Goal: Information Seeking & Learning: Check status

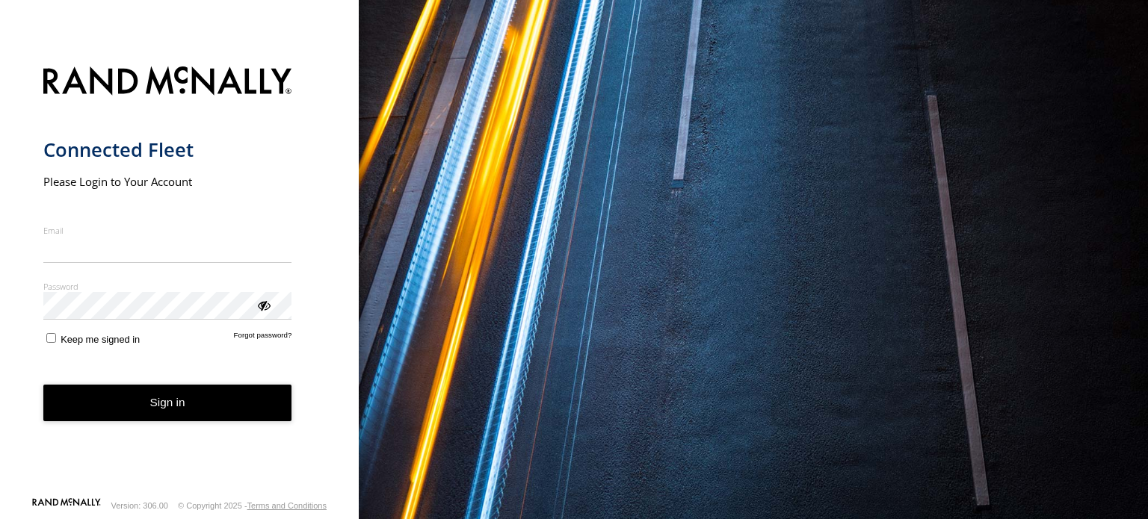
type input "**********"
click at [163, 420] on button "Sign in" at bounding box center [167, 403] width 249 height 37
click at [166, 404] on button "Sign in" at bounding box center [167, 403] width 249 height 37
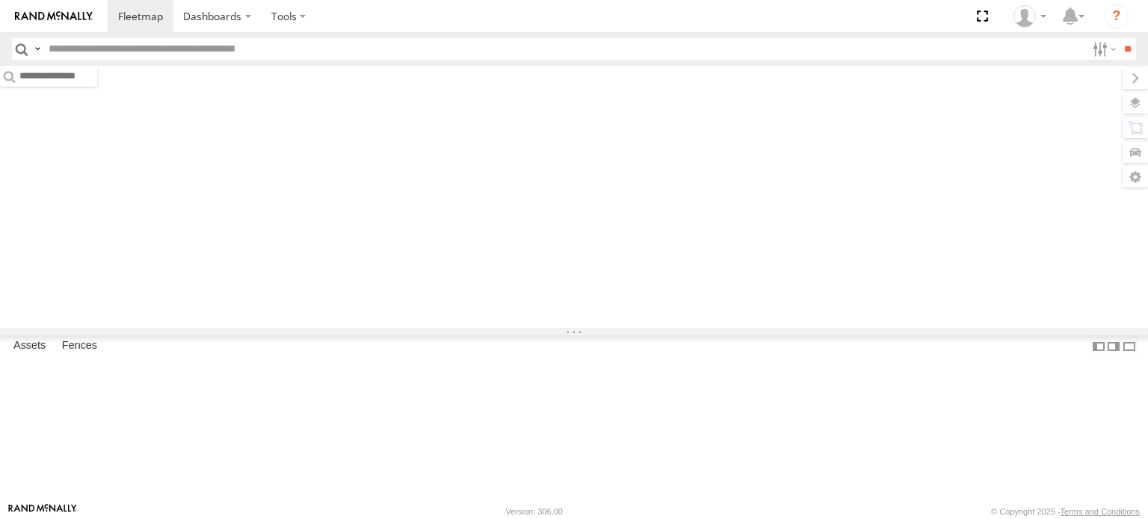
click at [78, 50] on input "text" at bounding box center [564, 49] width 1043 height 22
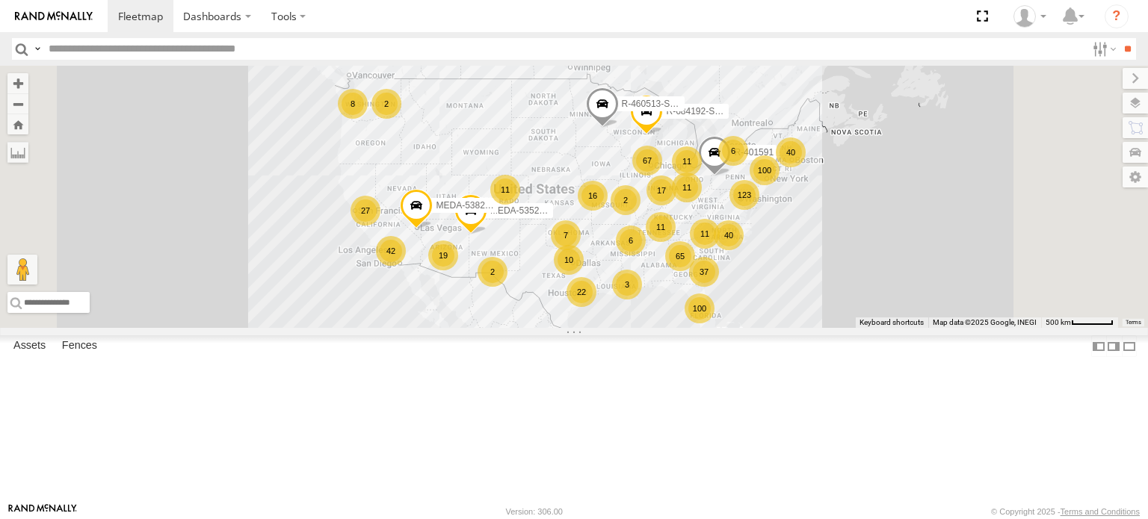
click at [68, 48] on input "text" at bounding box center [564, 49] width 1043 height 22
type input "******"
click at [1119, 38] on input "**" at bounding box center [1127, 49] width 17 height 22
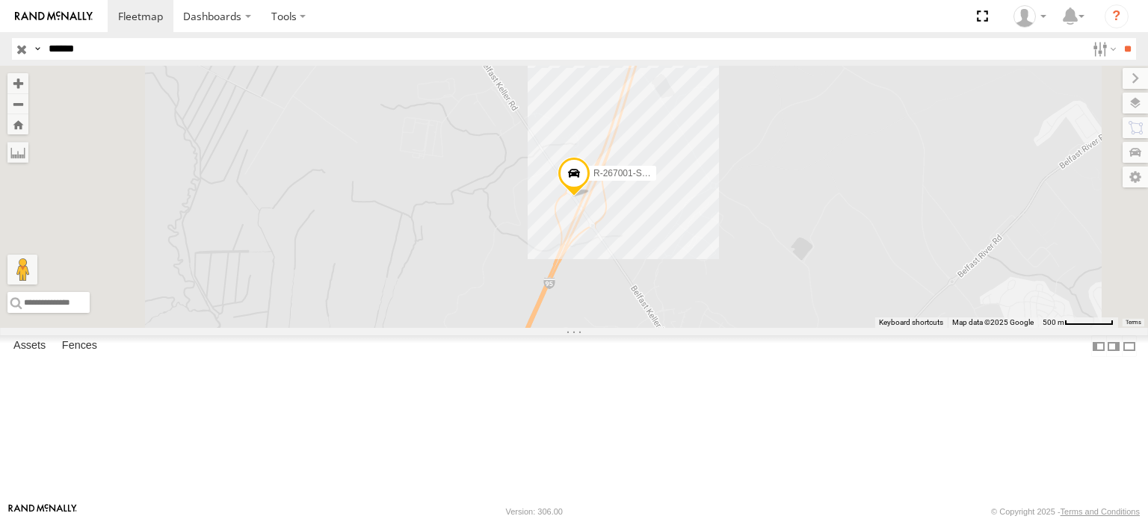
click at [0, 0] on div "R-267001-Swing" at bounding box center [0, 0] width 0 height 0
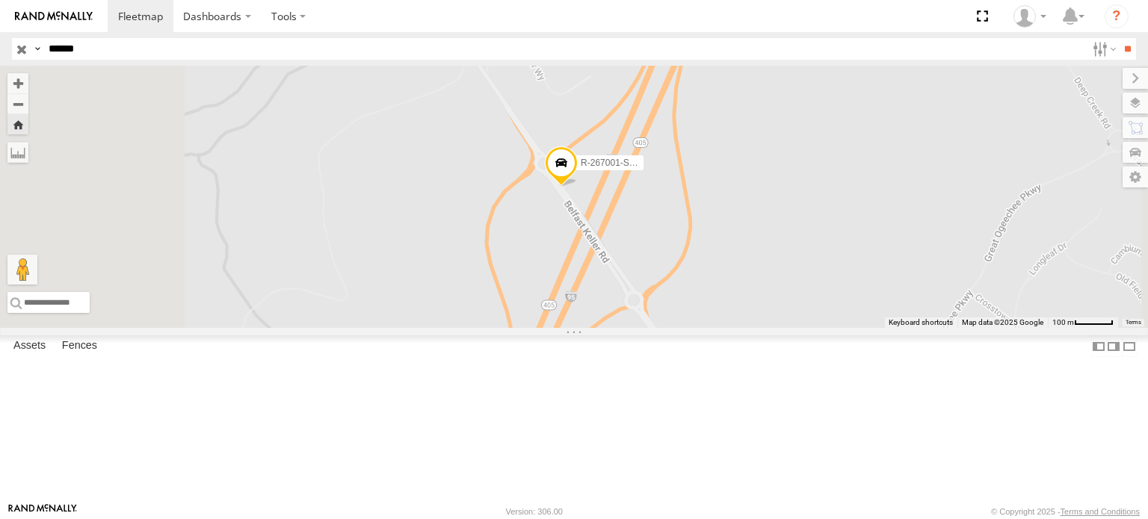
click at [578, 186] on span at bounding box center [561, 166] width 33 height 40
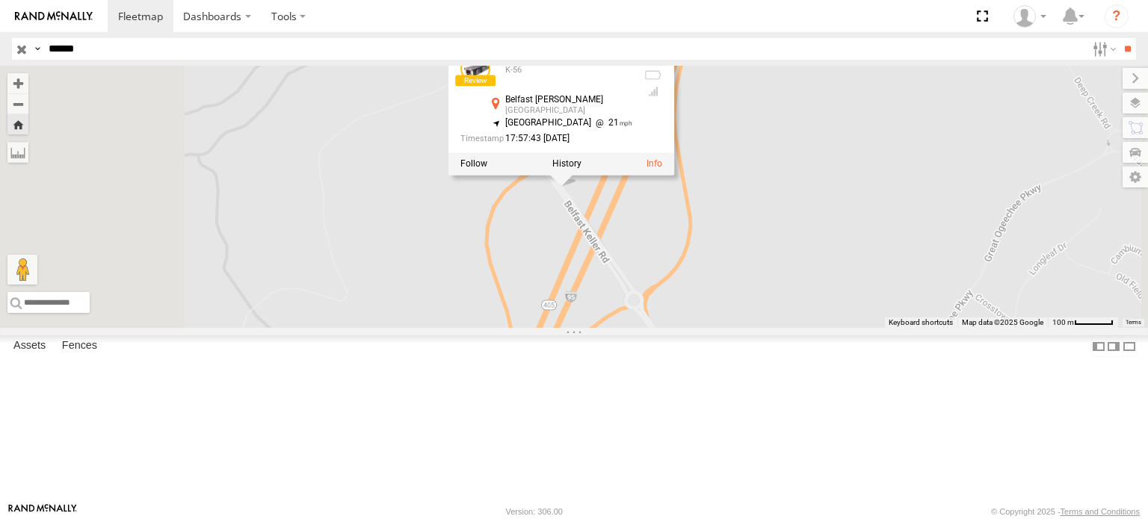
click at [950, 250] on div "R-267001-Swing R-267001-Swing K-56 Belfast Keller Rd Richmond Hill 31.86497 , -…" at bounding box center [574, 197] width 1148 height 262
drag, startPoint x: 935, startPoint y: 250, endPoint x: 939, endPoint y: 241, distance: 9.0
click at [937, 247] on div "R-267001-Swing R-267001-Swing K-56 Belfast Keller Rd Richmond Hill 31.86497 , -…" at bounding box center [574, 197] width 1148 height 262
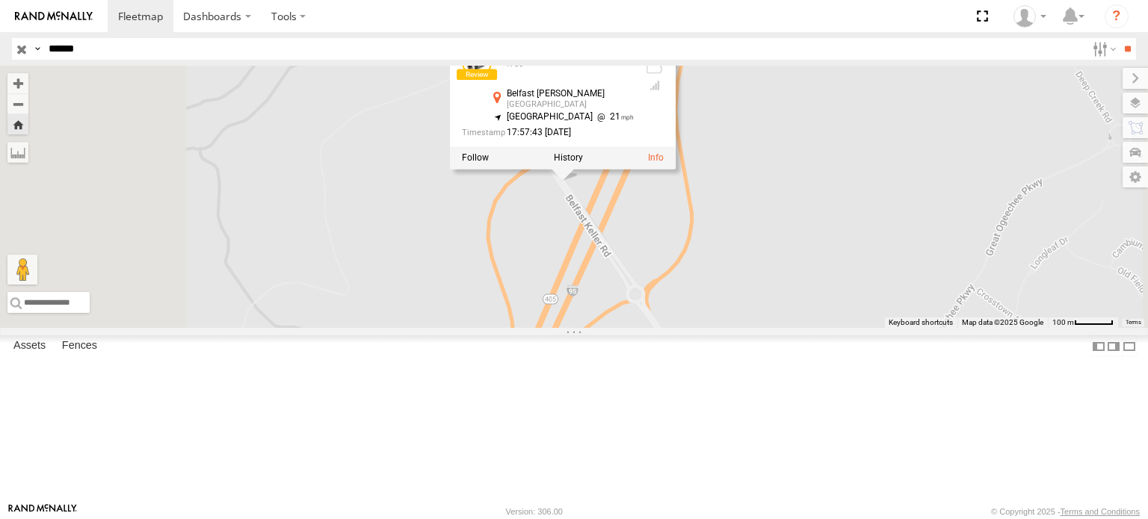
drag, startPoint x: 315, startPoint y: 208, endPoint x: 199, endPoint y: 95, distance: 162.2
drag, startPoint x: 199, startPoint y: 95, endPoint x: 182, endPoint y: 101, distance: 17.5
click at [0, 0] on span at bounding box center [0, 0] width 0 height 0
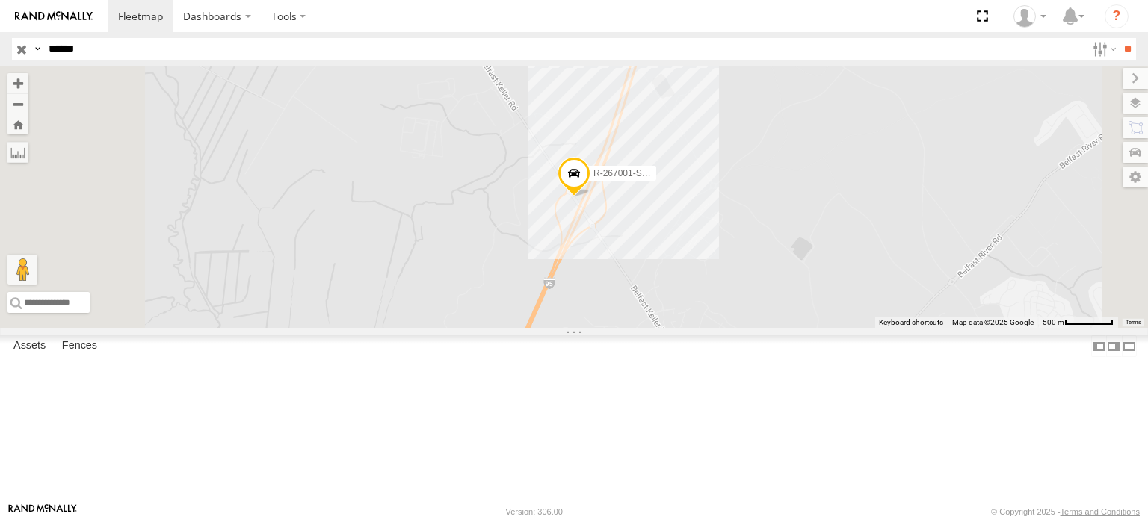
drag, startPoint x: 677, startPoint y: 183, endPoint x: 744, endPoint y: 176, distance: 67.6
